Goal: Task Accomplishment & Management: Manage account settings

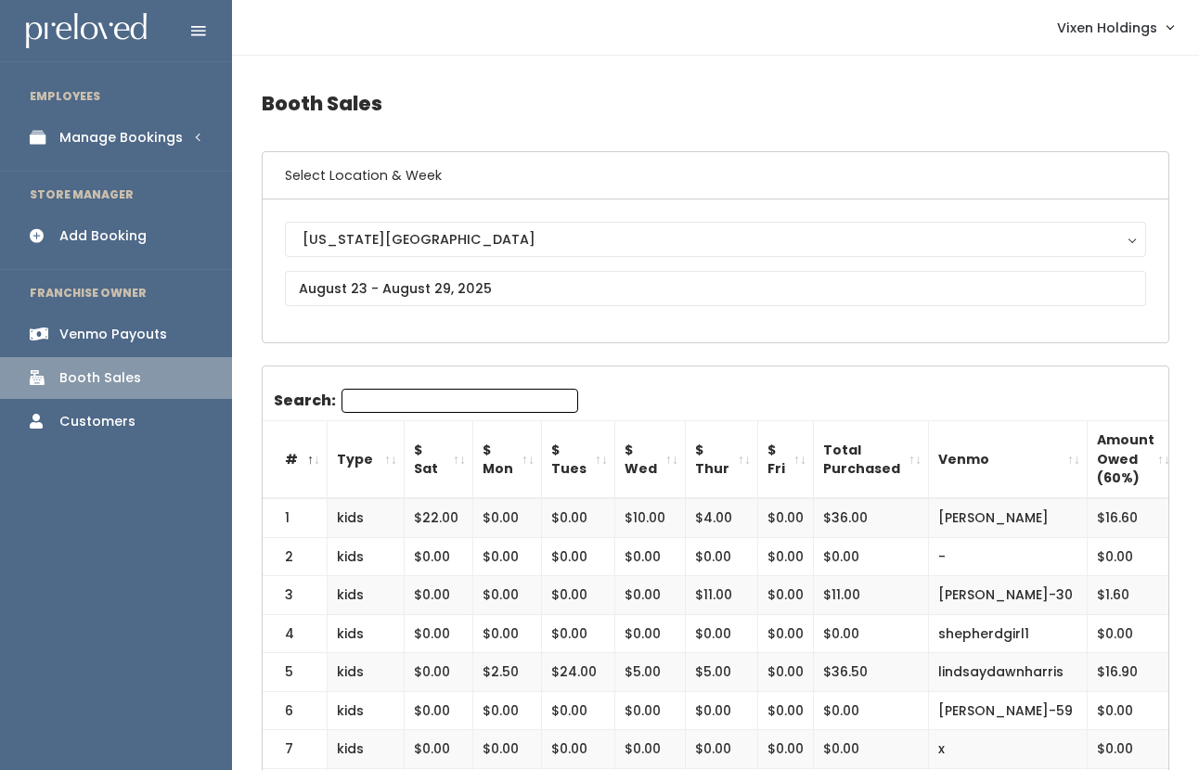
click at [162, 140] on div "Manage Bookings" at bounding box center [120, 137] width 123 height 19
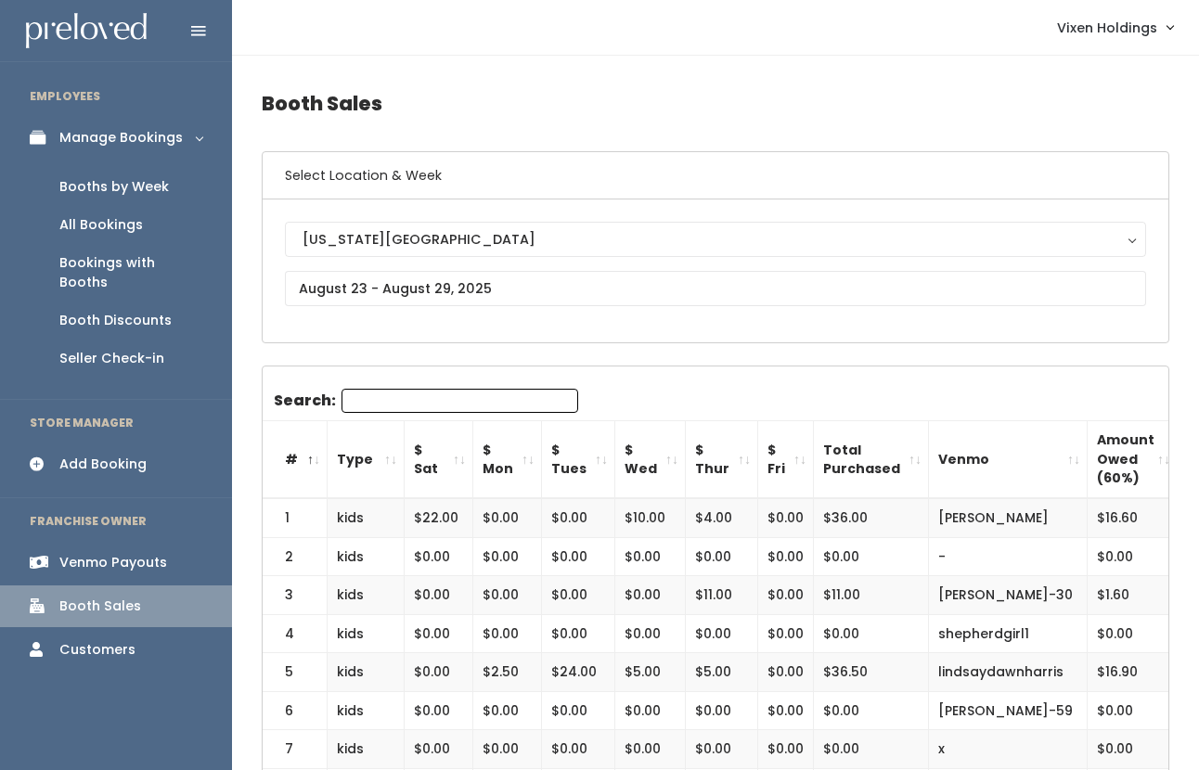
click at [154, 311] on div "Booth Discounts" at bounding box center [115, 320] width 112 height 19
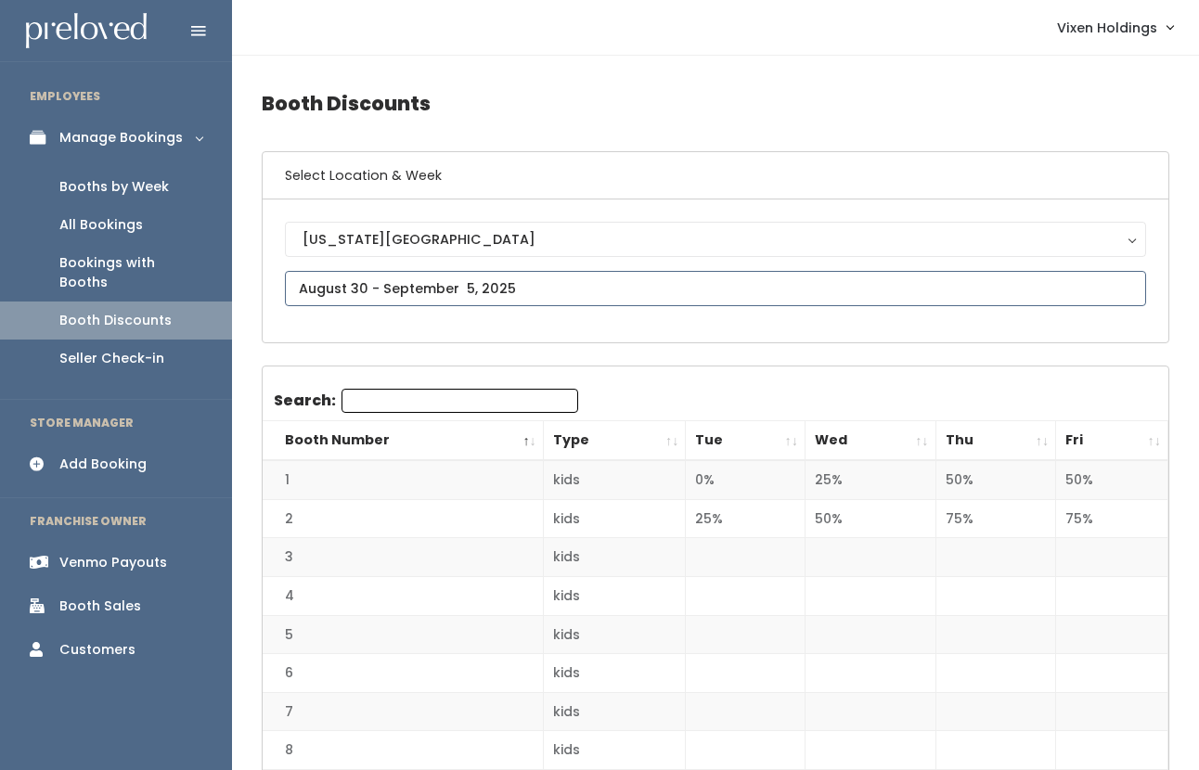
click at [382, 287] on input "text" at bounding box center [715, 288] width 861 height 35
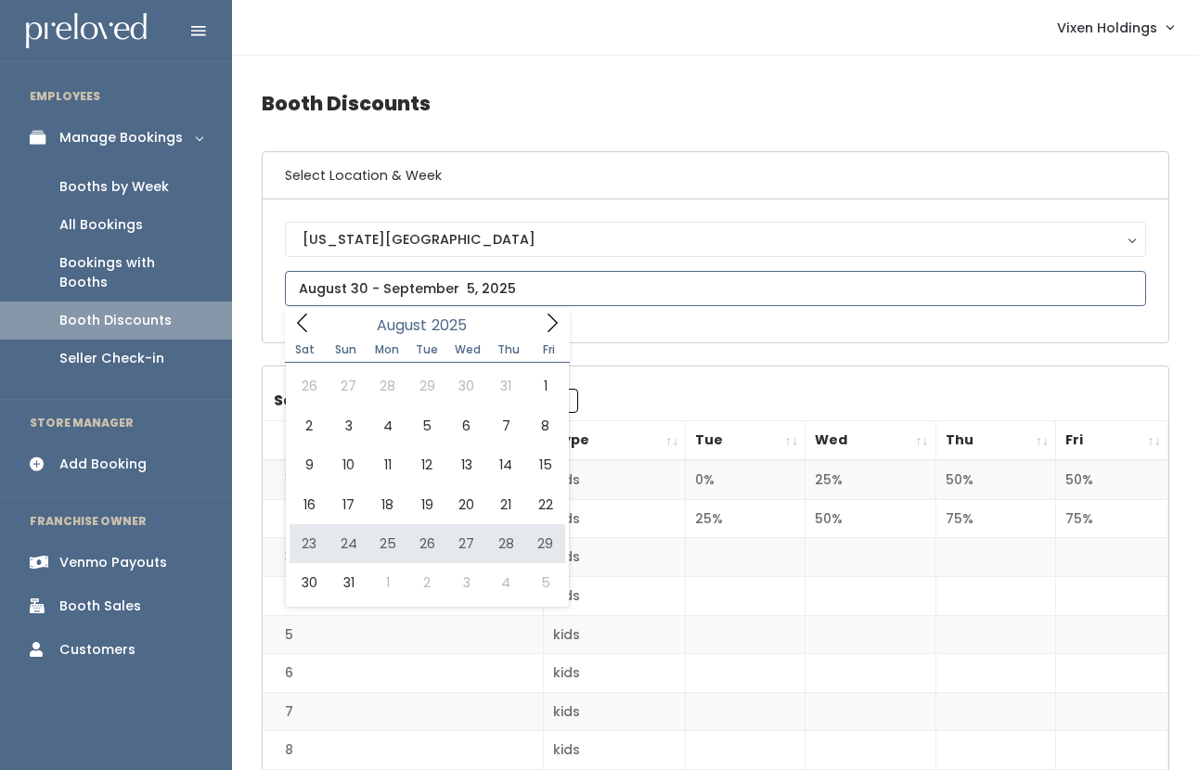
type input "August 23 to August 29"
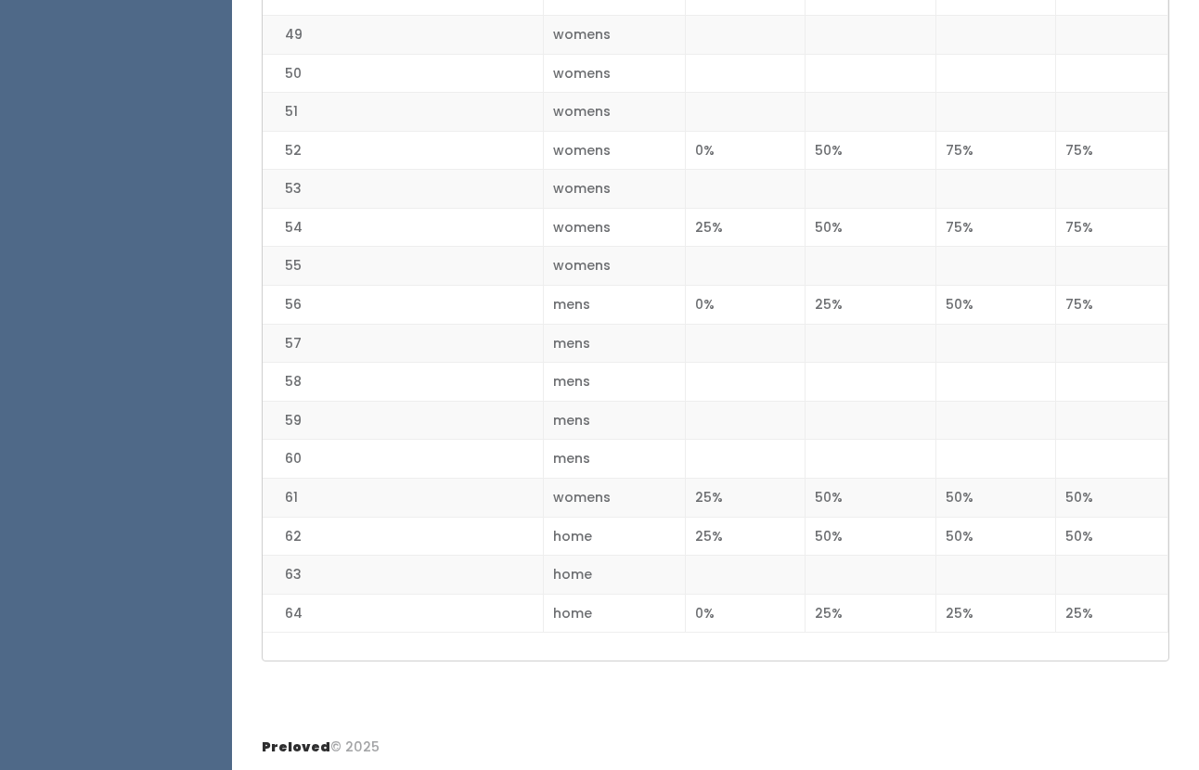
scroll to position [2299, 0]
